Goal: Check status

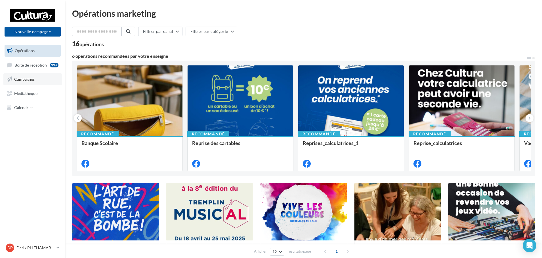
click at [23, 82] on link "Campagnes" at bounding box center [32, 79] width 58 height 12
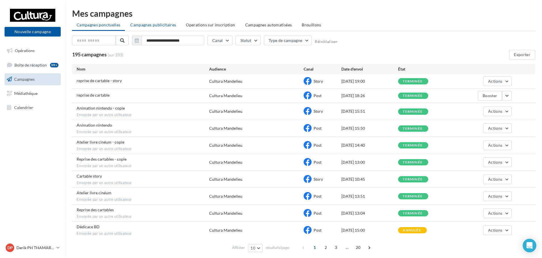
click at [147, 24] on span "Campagnes publicitaires" at bounding box center [153, 24] width 46 height 5
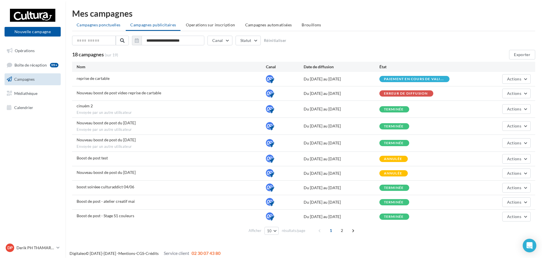
click at [100, 23] on span "Campagnes ponctuelles" at bounding box center [99, 24] width 44 height 5
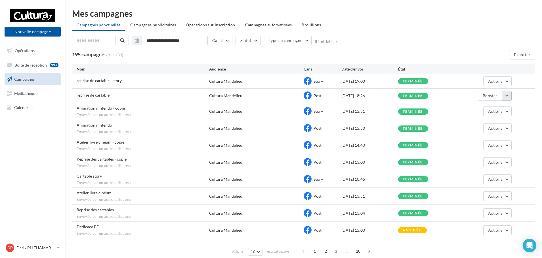
click at [510, 94] on button "button" at bounding box center [507, 96] width 10 height 10
click at [482, 105] on button "Voir les résultats" at bounding box center [483, 109] width 57 height 15
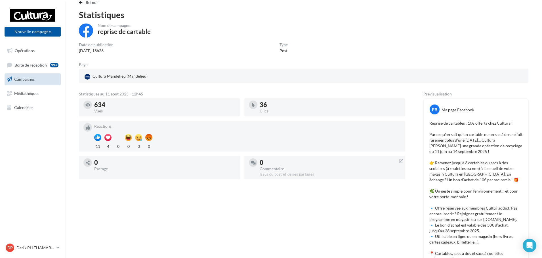
scroll to position [28, 0]
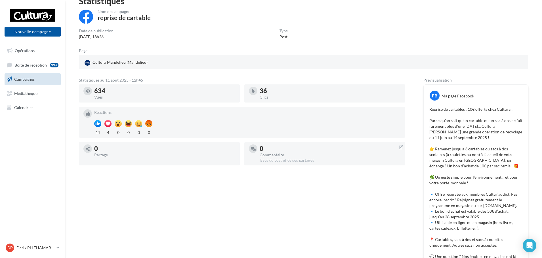
click at [28, 79] on span "Campagnes" at bounding box center [24, 79] width 20 height 5
